Goal: Task Accomplishment & Management: Use online tool/utility

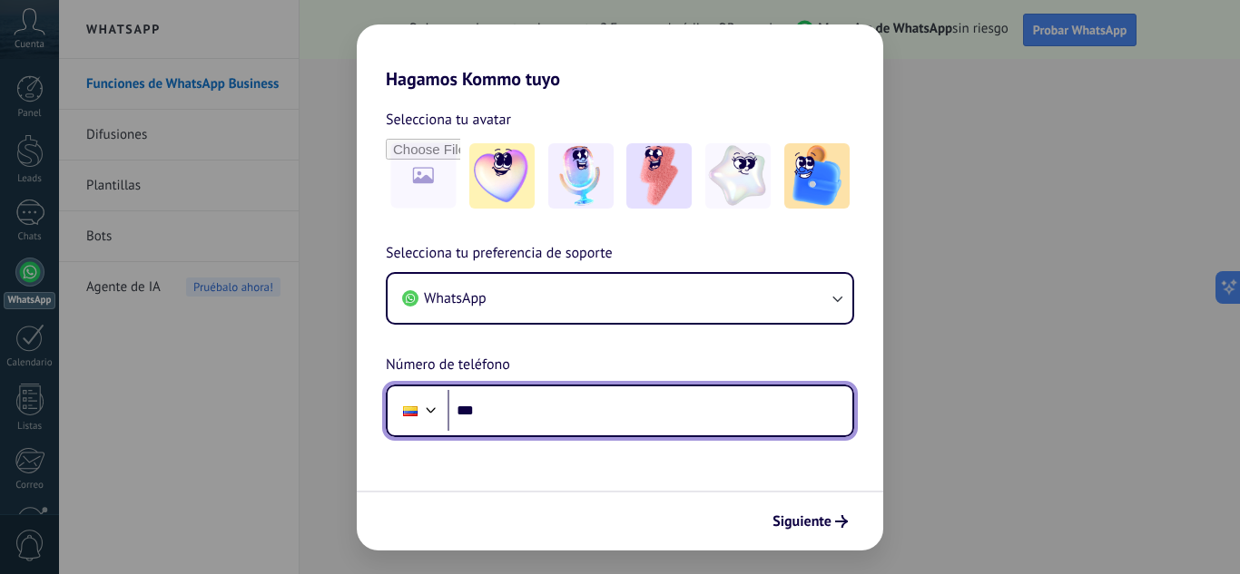
click at [517, 416] on input "***" at bounding box center [649, 411] width 405 height 42
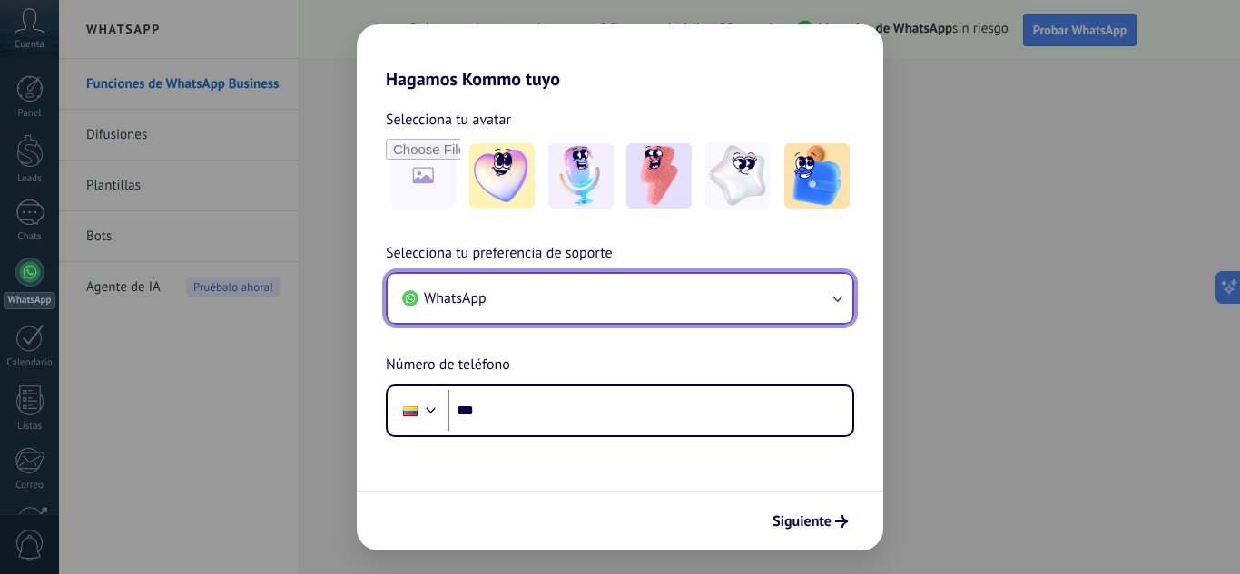
click at [701, 294] on button "WhatsApp" at bounding box center [619, 298] width 465 height 49
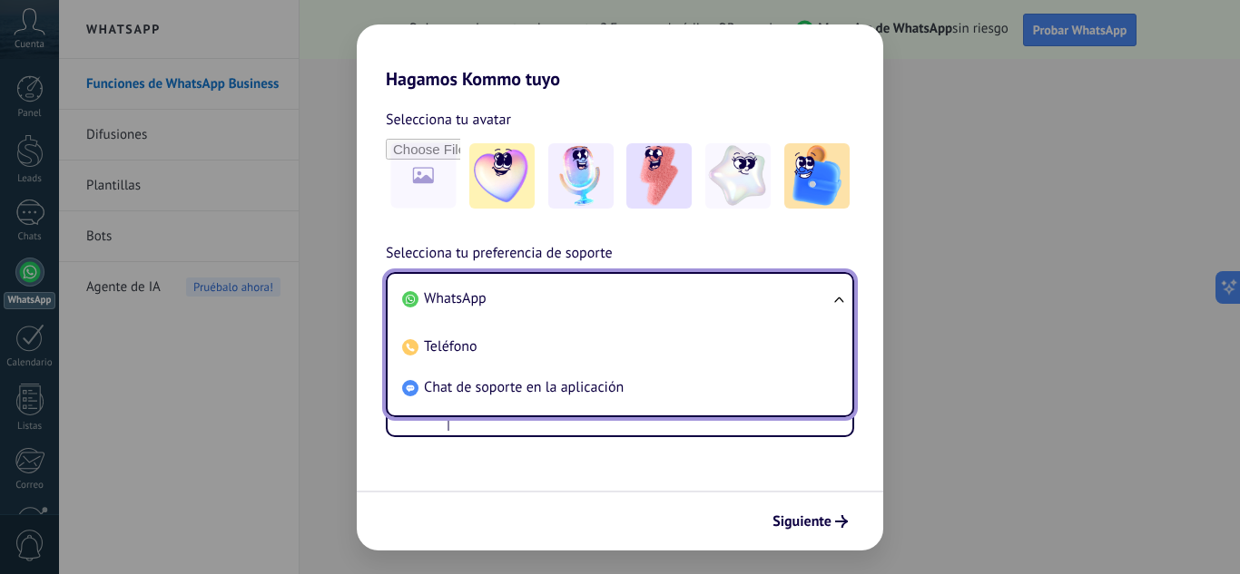
click at [701, 294] on li "WhatsApp" at bounding box center [616, 299] width 443 height 41
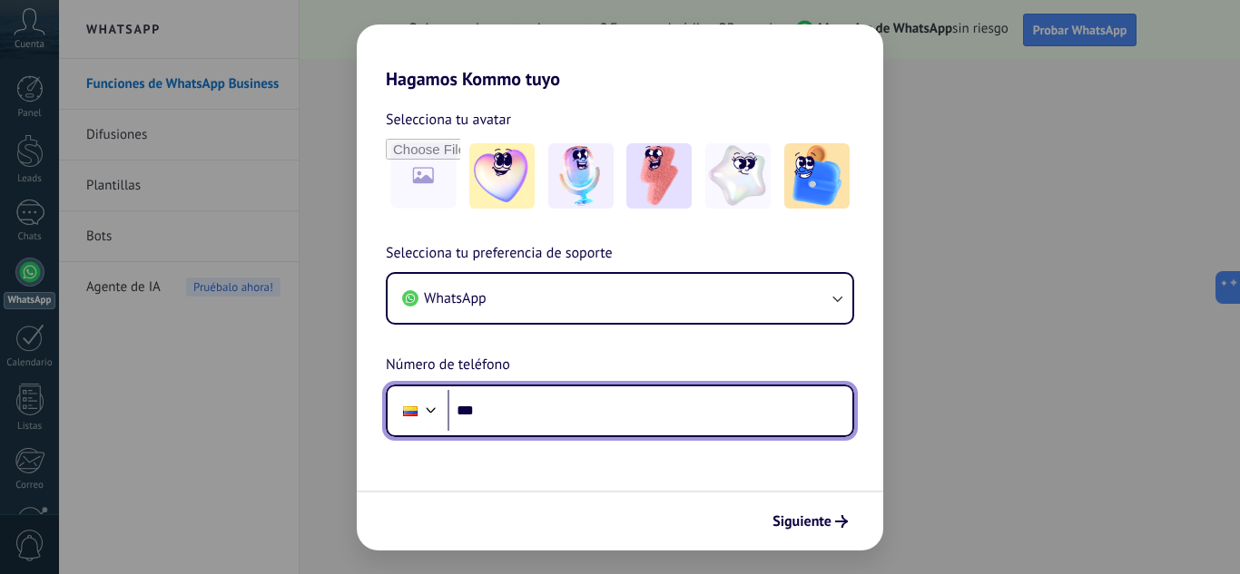
click at [600, 406] on input "***" at bounding box center [649, 411] width 405 height 42
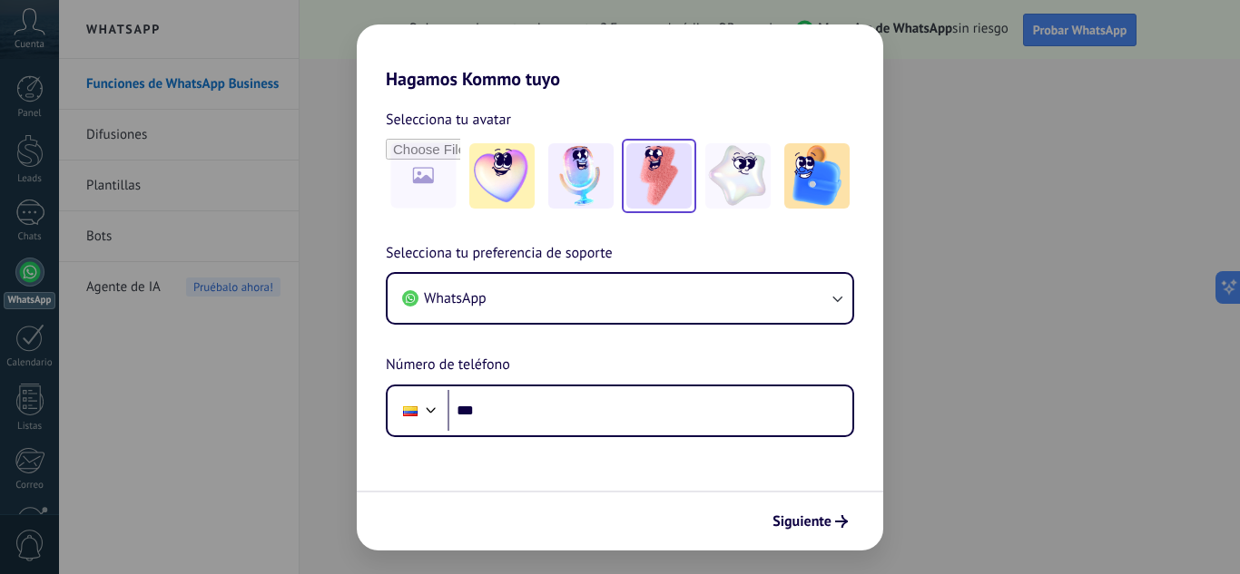
click at [686, 155] on img at bounding box center [658, 175] width 65 height 65
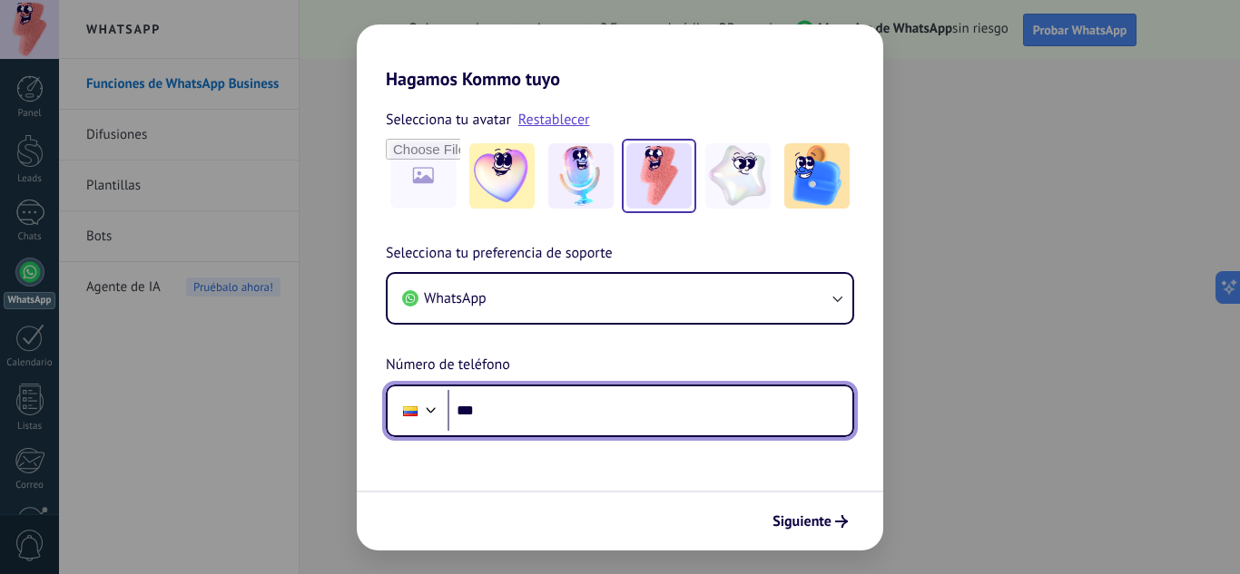
click at [559, 411] on input "***" at bounding box center [649, 411] width 405 height 42
type input "**********"
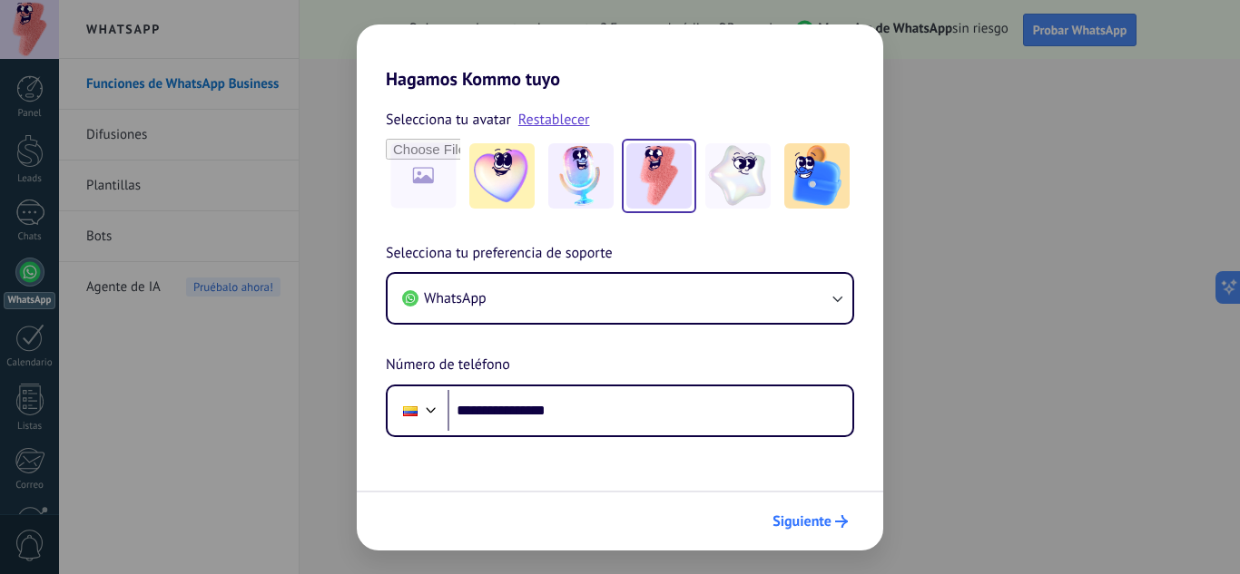
click at [821, 521] on span "Siguiente" at bounding box center [801, 521] width 59 height 13
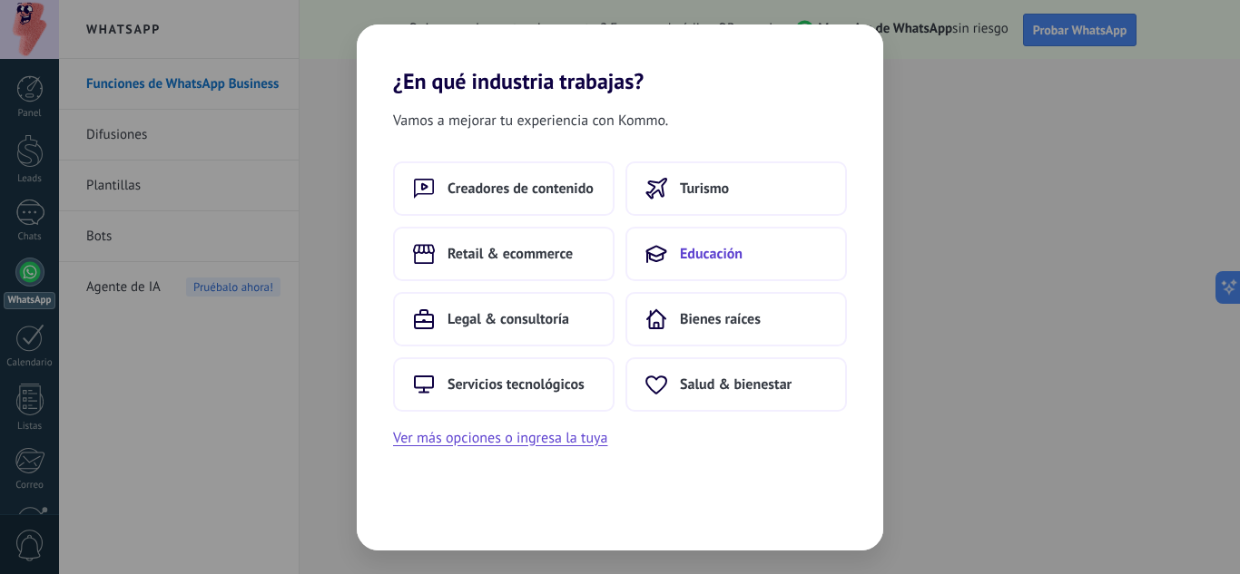
click at [713, 250] on span "Educación" at bounding box center [711, 254] width 63 height 18
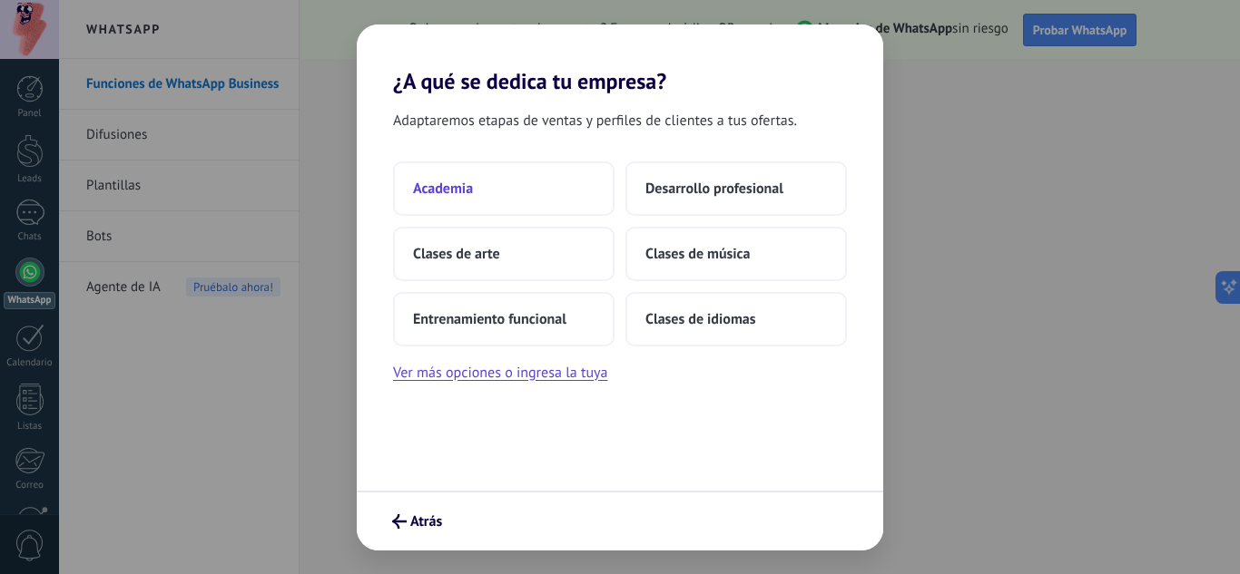
click at [460, 190] on span "Academia" at bounding box center [443, 189] width 60 height 18
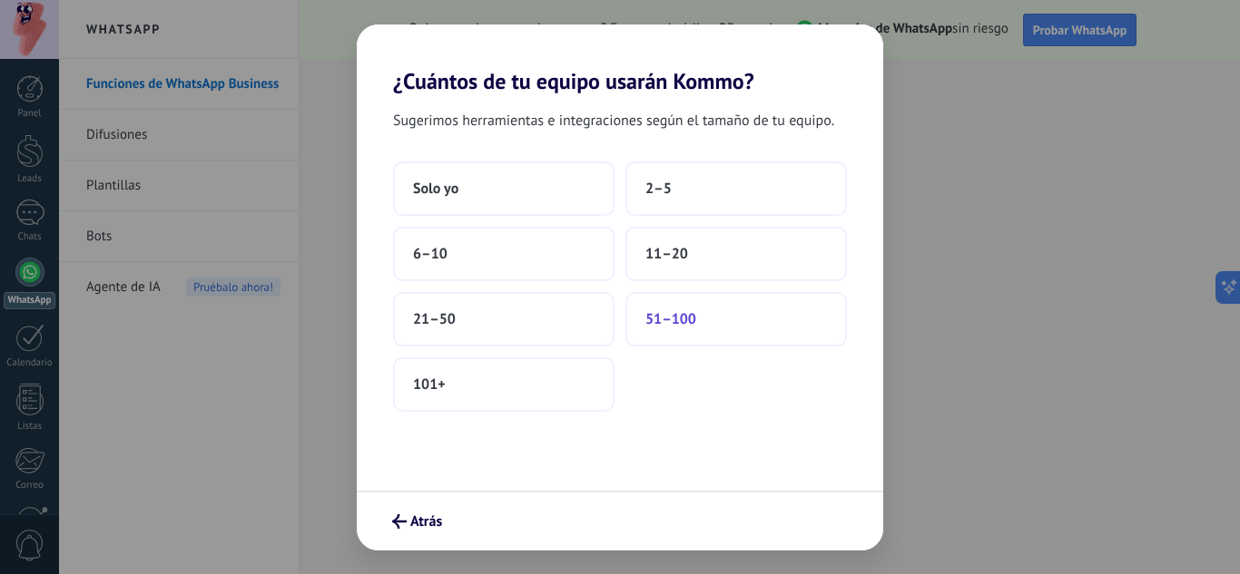
click at [642, 315] on button "51–100" at bounding box center [735, 319] width 221 height 54
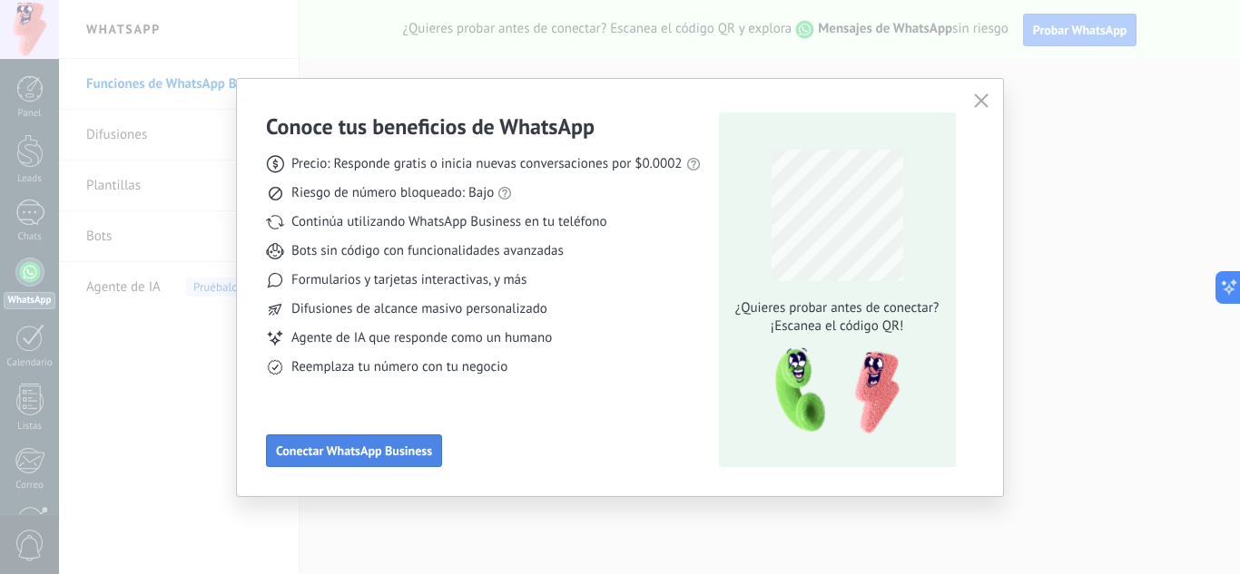
click at [417, 450] on span "Conectar WhatsApp Business" at bounding box center [354, 451] width 156 height 13
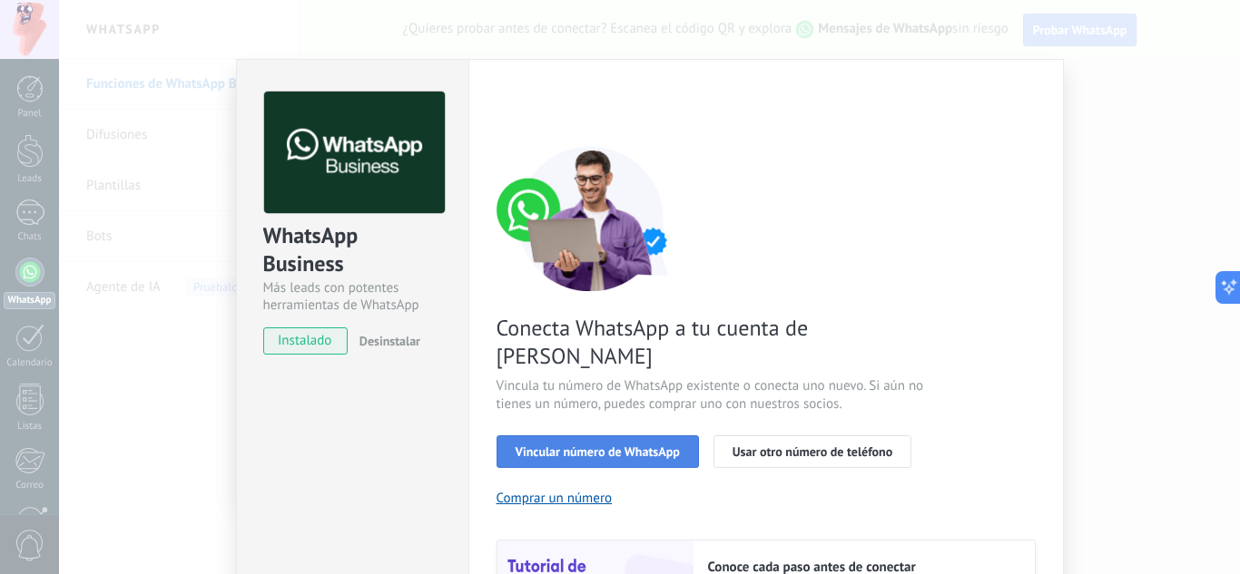
click at [558, 446] on span "Vincular número de WhatsApp" at bounding box center [597, 452] width 164 height 13
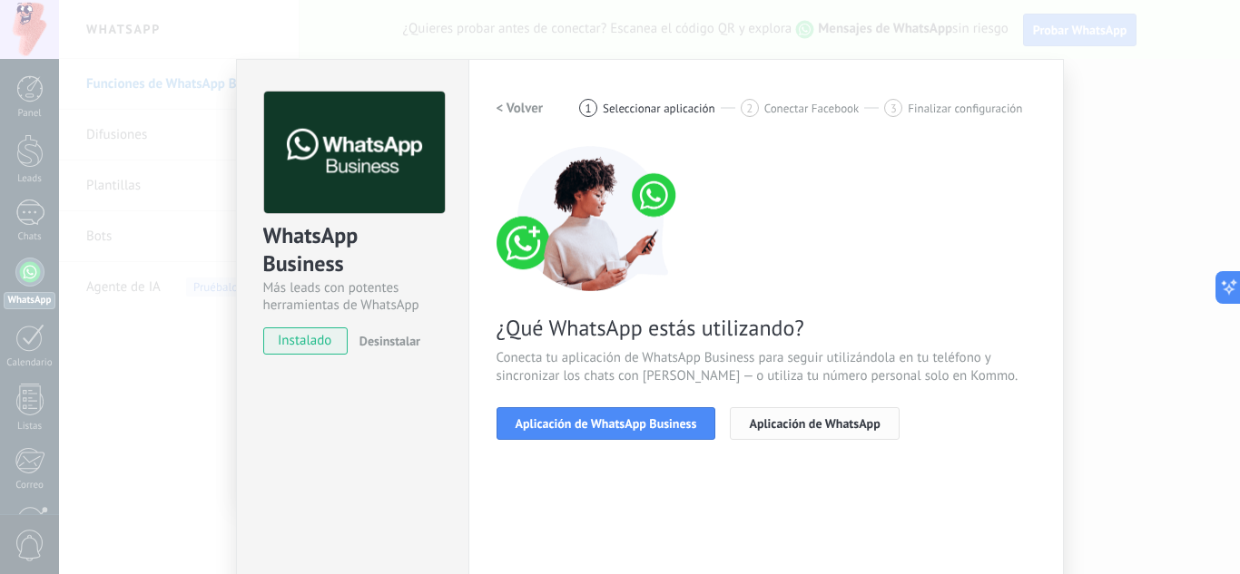
click at [817, 423] on span "Aplicación de WhatsApp" at bounding box center [814, 423] width 131 height 13
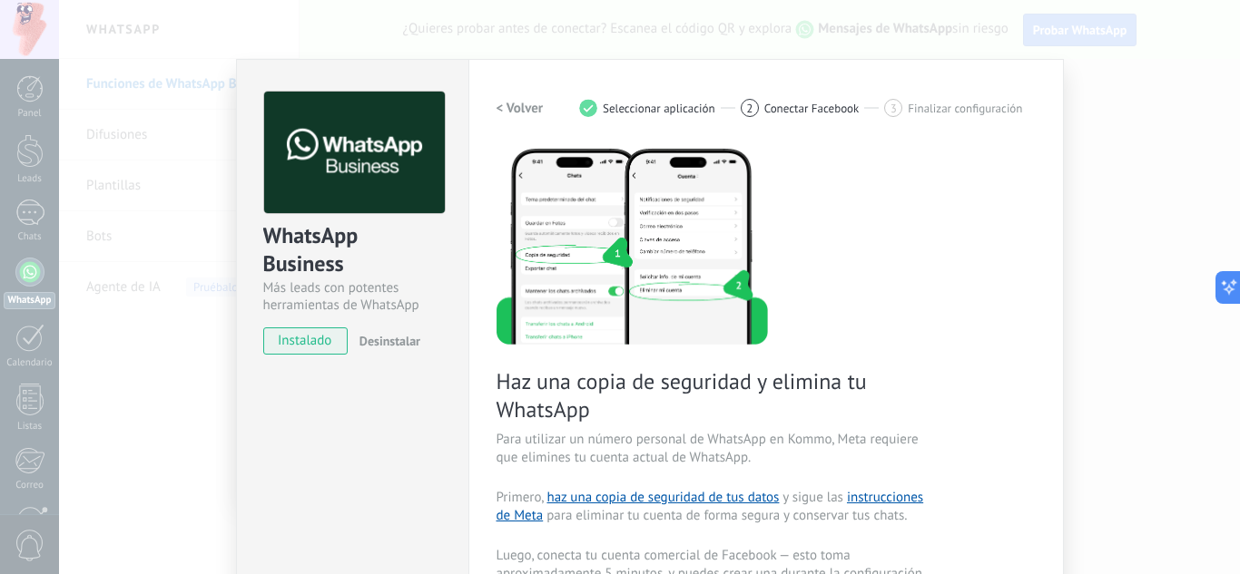
click at [515, 113] on h2 "< Volver" at bounding box center [519, 108] width 47 height 17
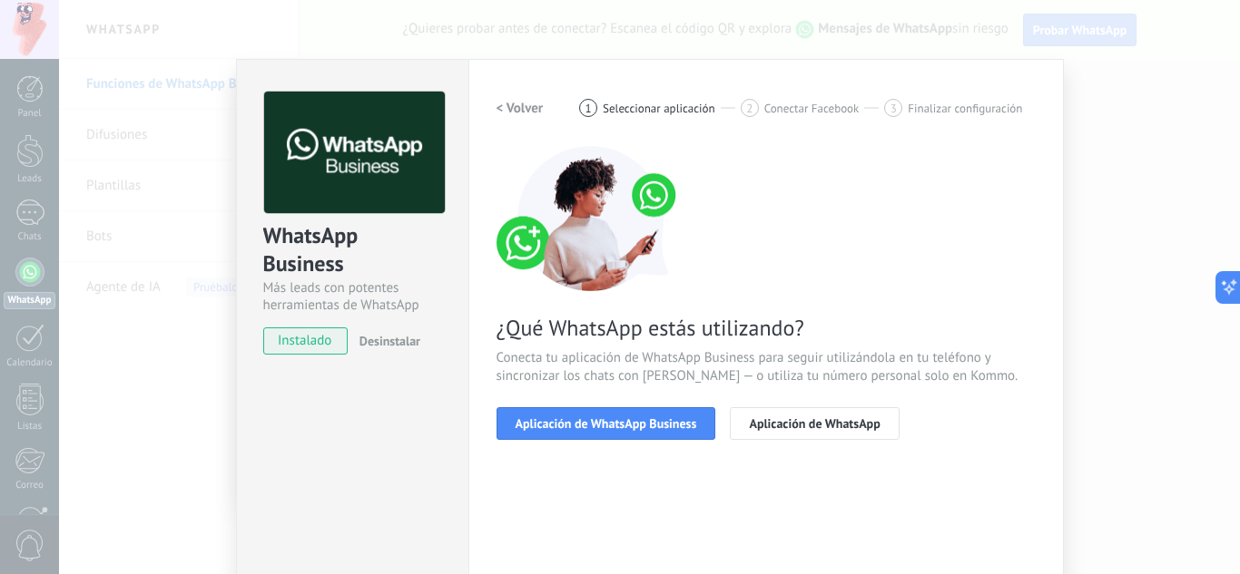
click at [515, 113] on h2 "< Volver" at bounding box center [519, 108] width 47 height 17
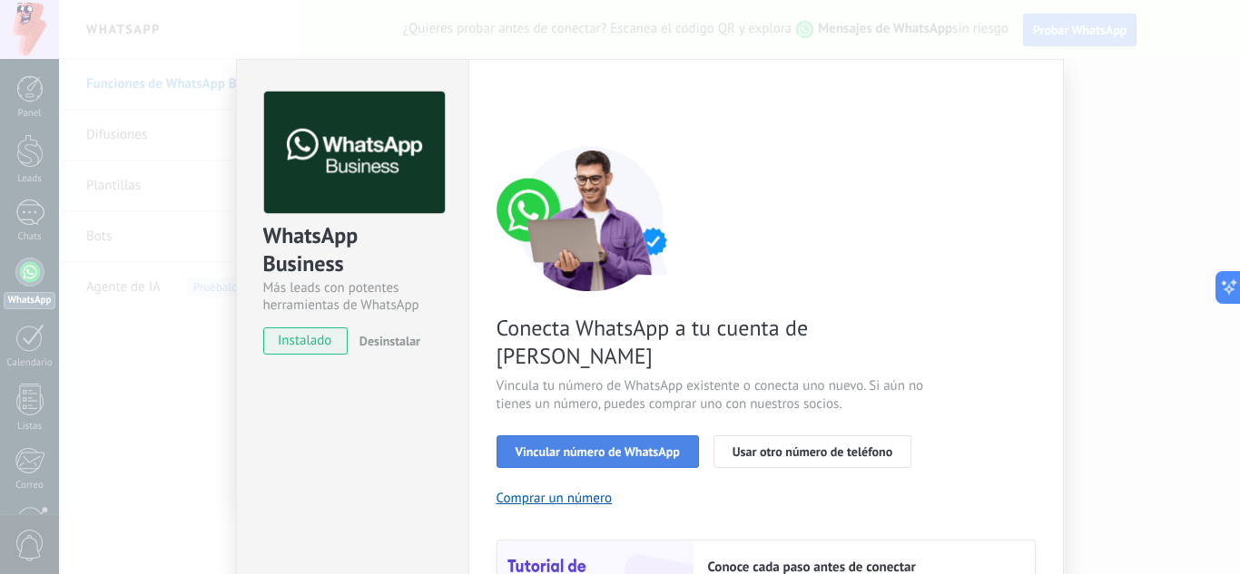
click at [585, 446] on span "Vincular número de WhatsApp" at bounding box center [597, 452] width 164 height 13
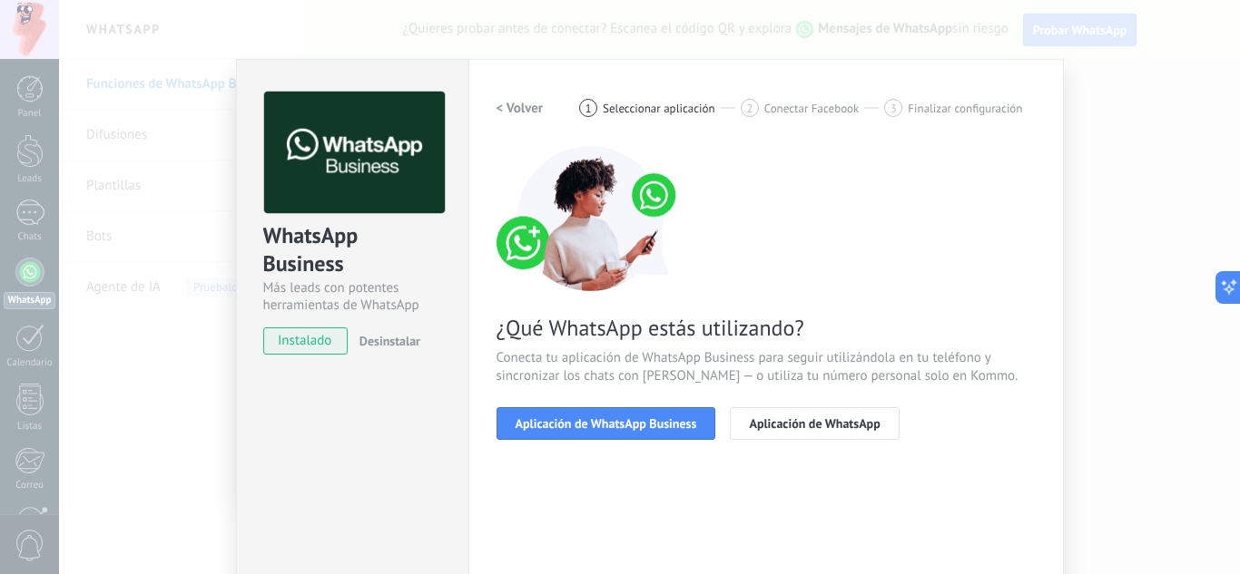
click at [585, 421] on span "Aplicación de WhatsApp Business" at bounding box center [605, 423] width 181 height 13
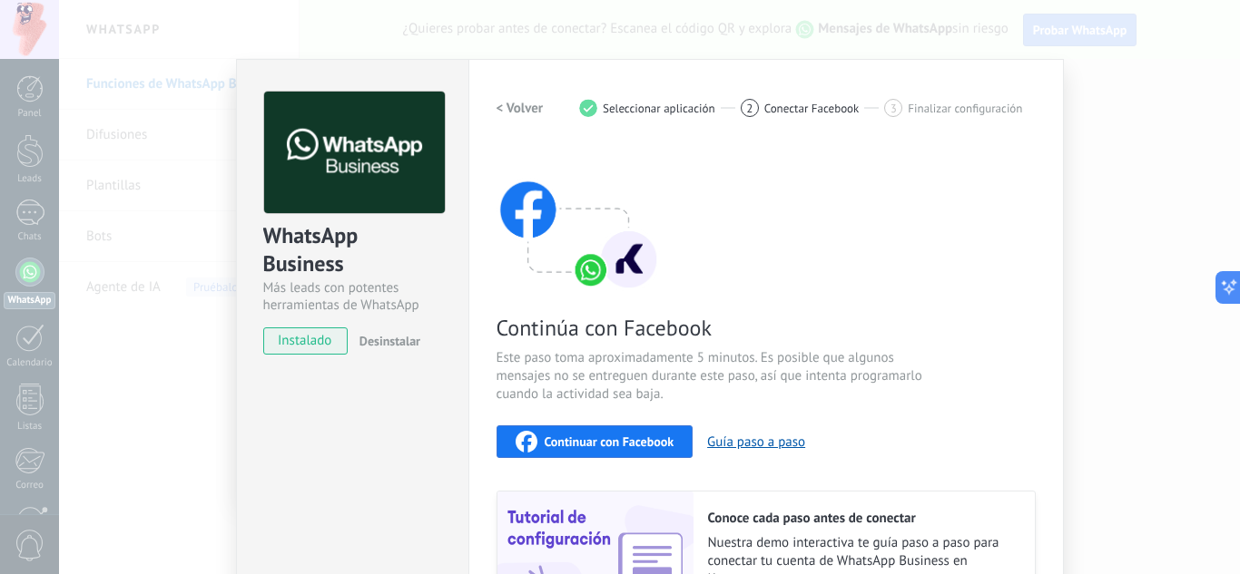
click at [523, 105] on h2 "< Volver" at bounding box center [519, 108] width 47 height 17
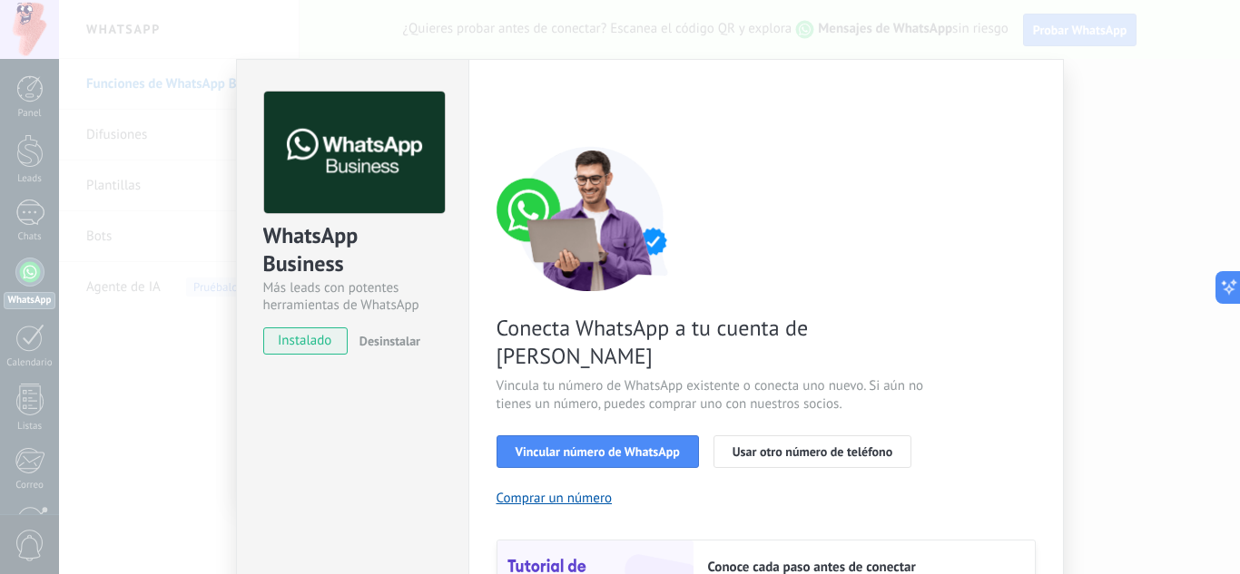
click at [523, 105] on div "< Volver 1 Seleccionar aplicación 2 Conectar Facebook 3 Finalizar configuración" at bounding box center [765, 108] width 539 height 33
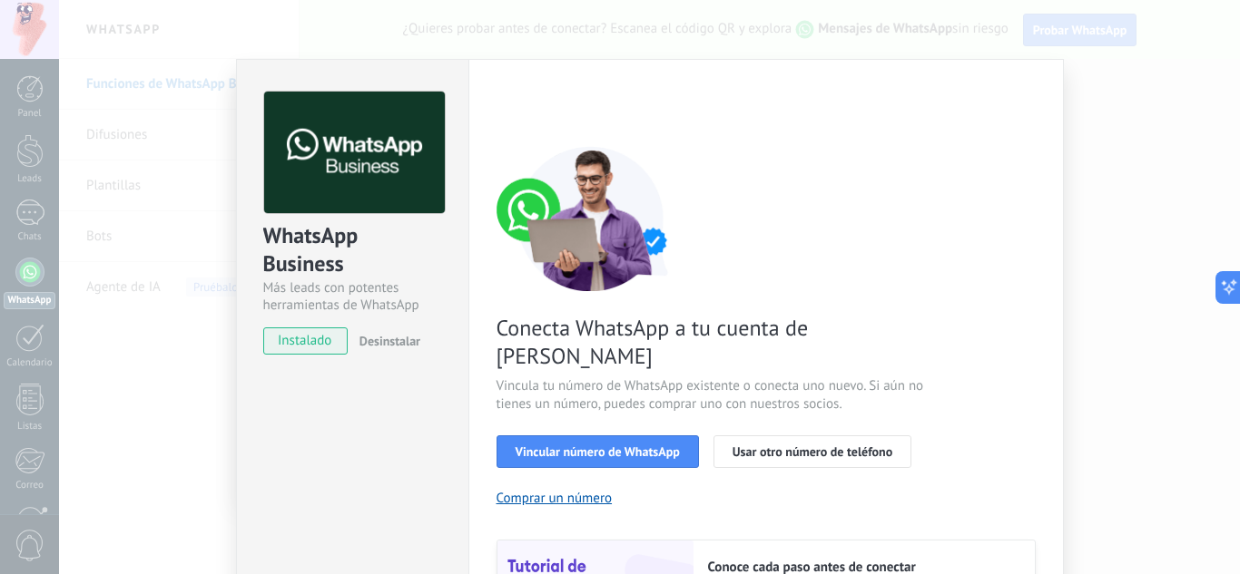
click at [523, 105] on div "< Volver 1 Seleccionar aplicación 2 Conectar Facebook 3 Finalizar configuración" at bounding box center [765, 108] width 539 height 33
click at [625, 446] on span "Vincular número de WhatsApp" at bounding box center [597, 452] width 164 height 13
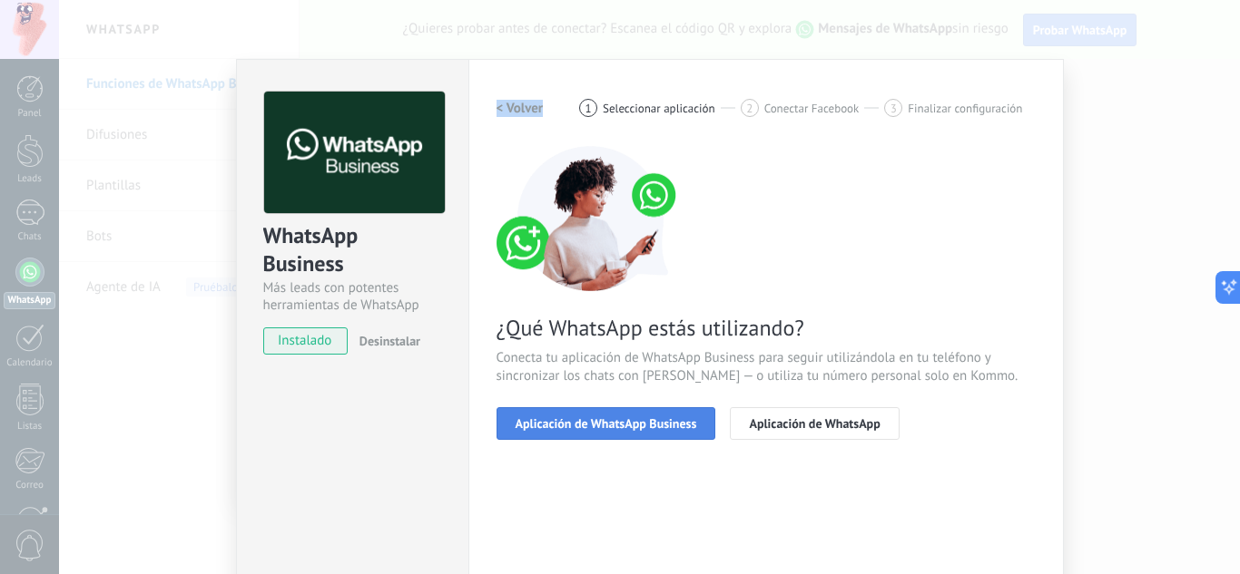
click at [625, 426] on span "Aplicación de WhatsApp Business" at bounding box center [605, 423] width 181 height 13
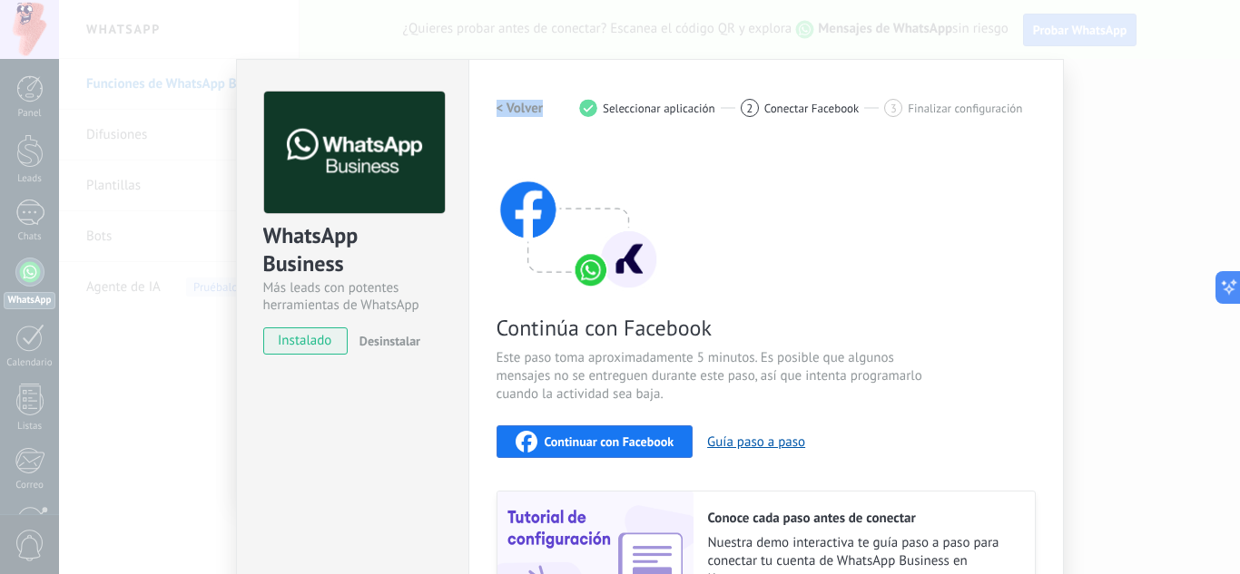
click at [609, 444] on span "Continuar con Facebook" at bounding box center [609, 442] width 130 height 13
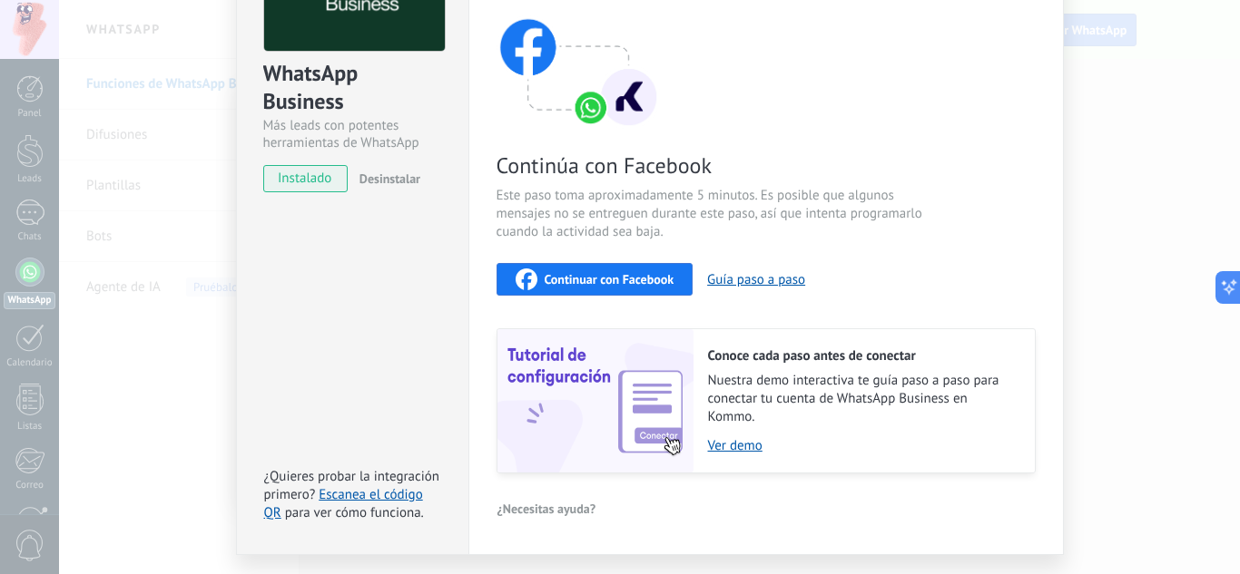
click at [1096, 124] on div "WhatsApp Business Más leads con potentes herramientas de WhatsApp instalado Des…" at bounding box center [649, 287] width 1181 height 574
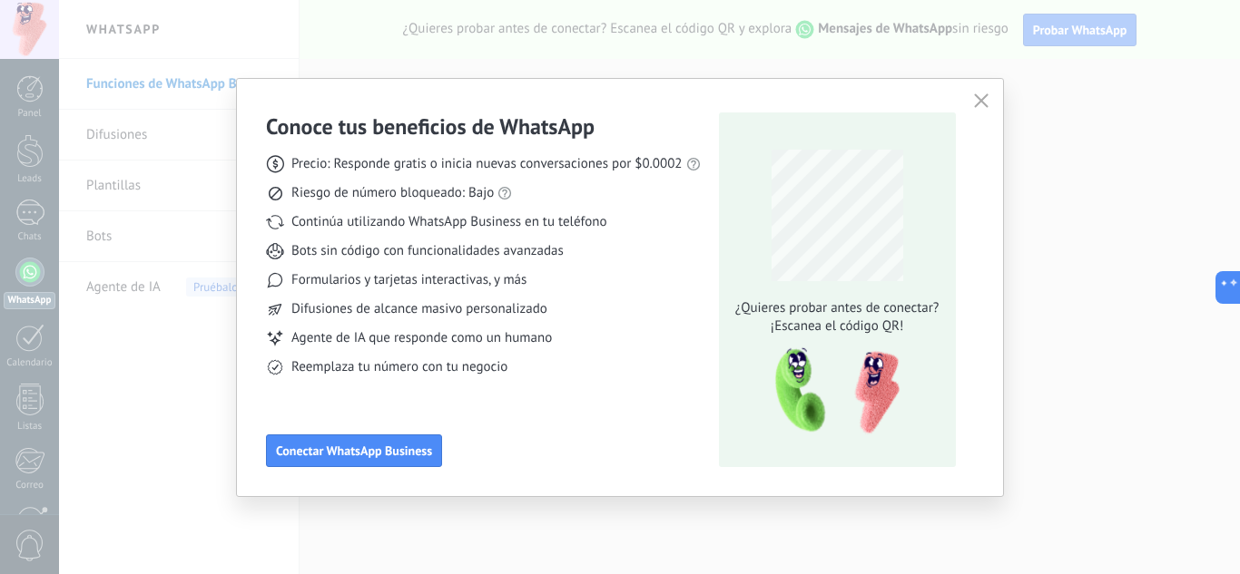
click at [979, 98] on icon "button" at bounding box center [981, 100] width 15 height 15
